Goal: Find specific page/section: Find specific page/section

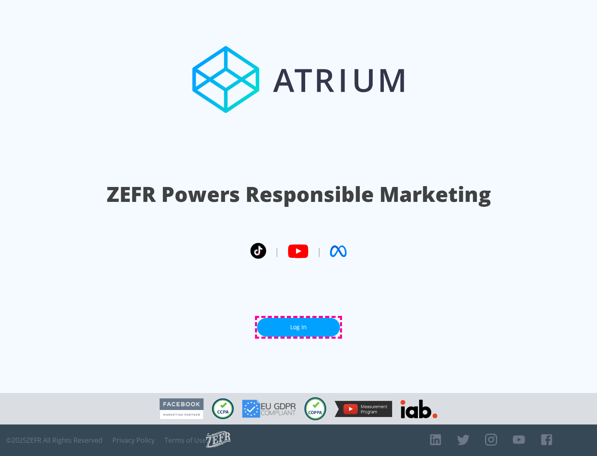
click at [299, 327] on link "Log In" at bounding box center [298, 327] width 83 height 19
